Goal: Task Accomplishment & Management: Use online tool/utility

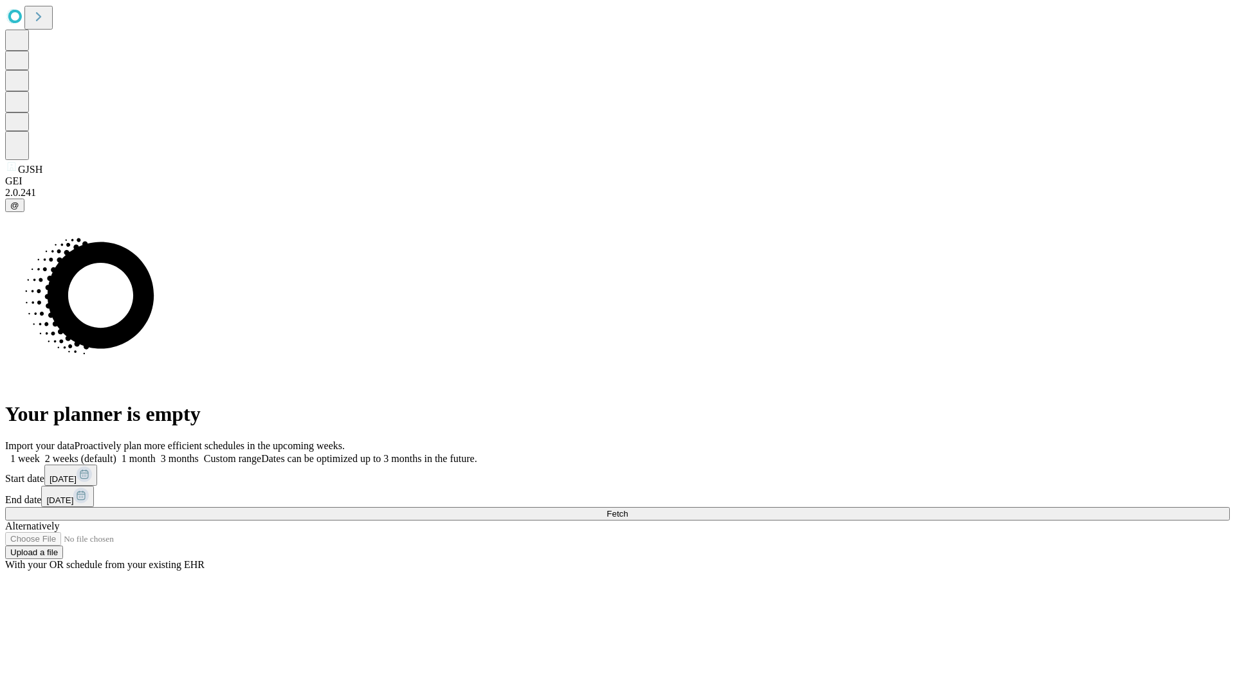
click at [628, 509] on span "Fetch" at bounding box center [616, 514] width 21 height 10
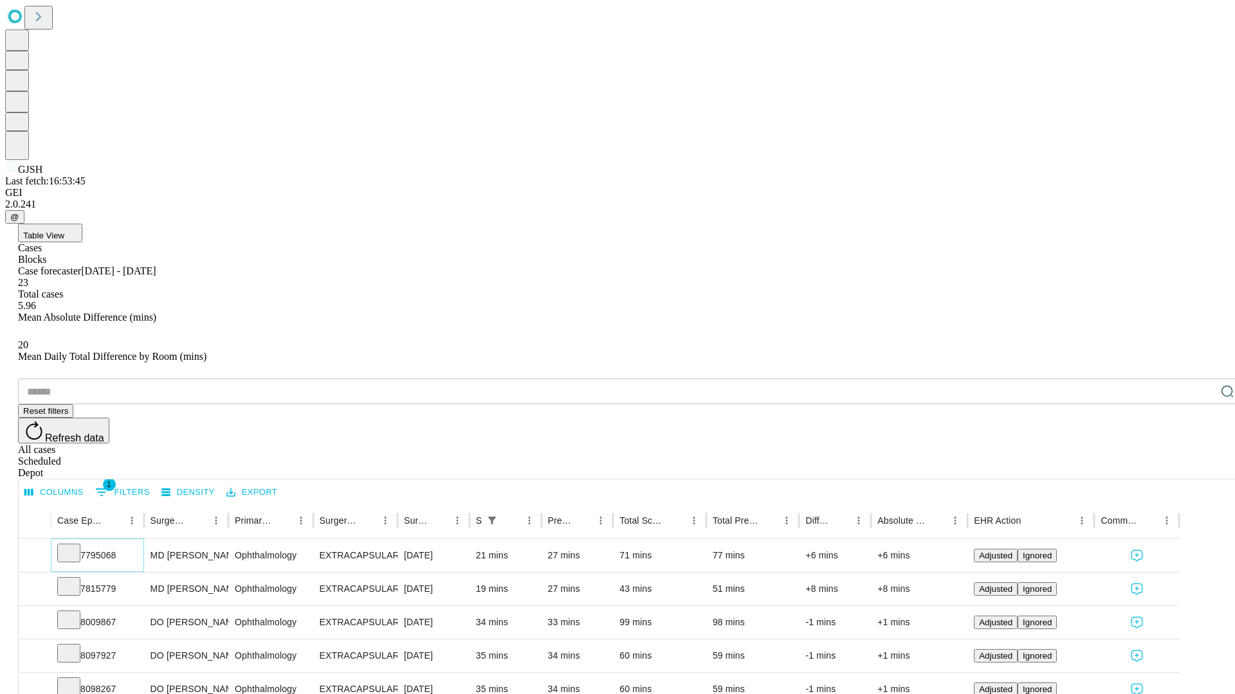
click at [75, 546] on icon at bounding box center [68, 552] width 13 height 13
